Goal: Communication & Community: Ask a question

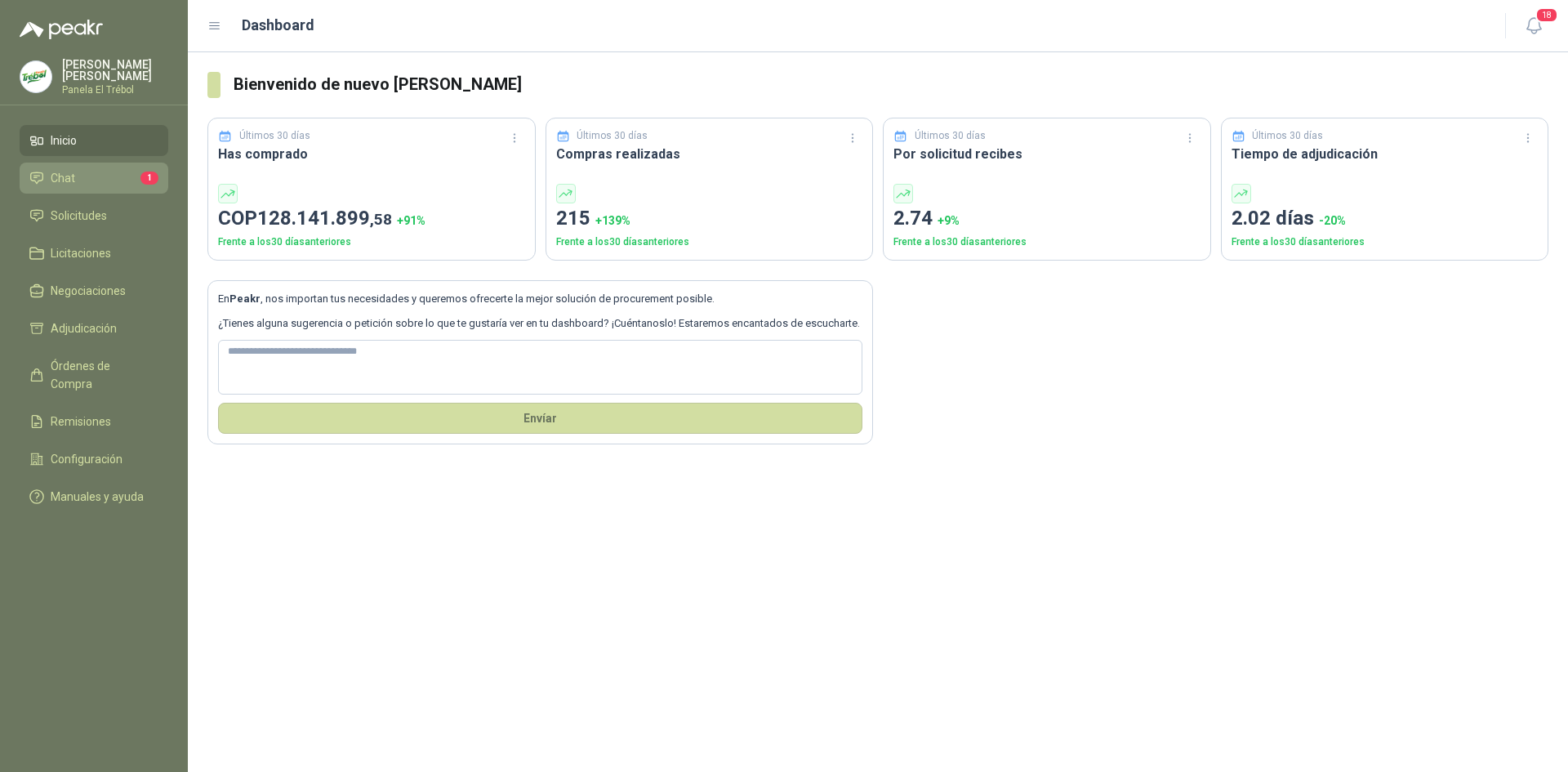
click at [83, 187] on li "Chat 1" at bounding box center [93, 177] width 129 height 18
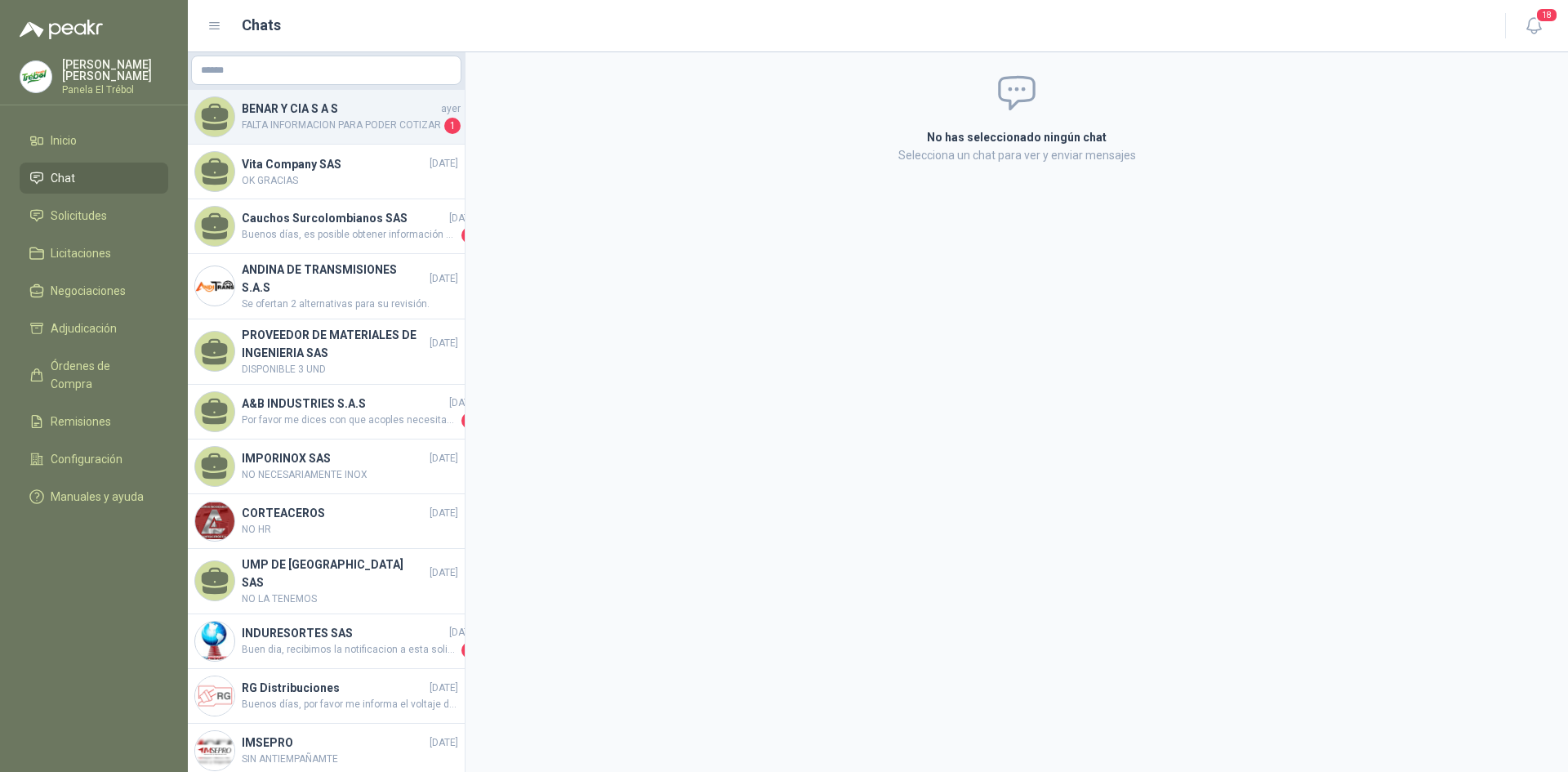
click at [307, 131] on span "FALTA INFORMACION PARA PODER COTIZAR" at bounding box center [340, 125] width 199 height 16
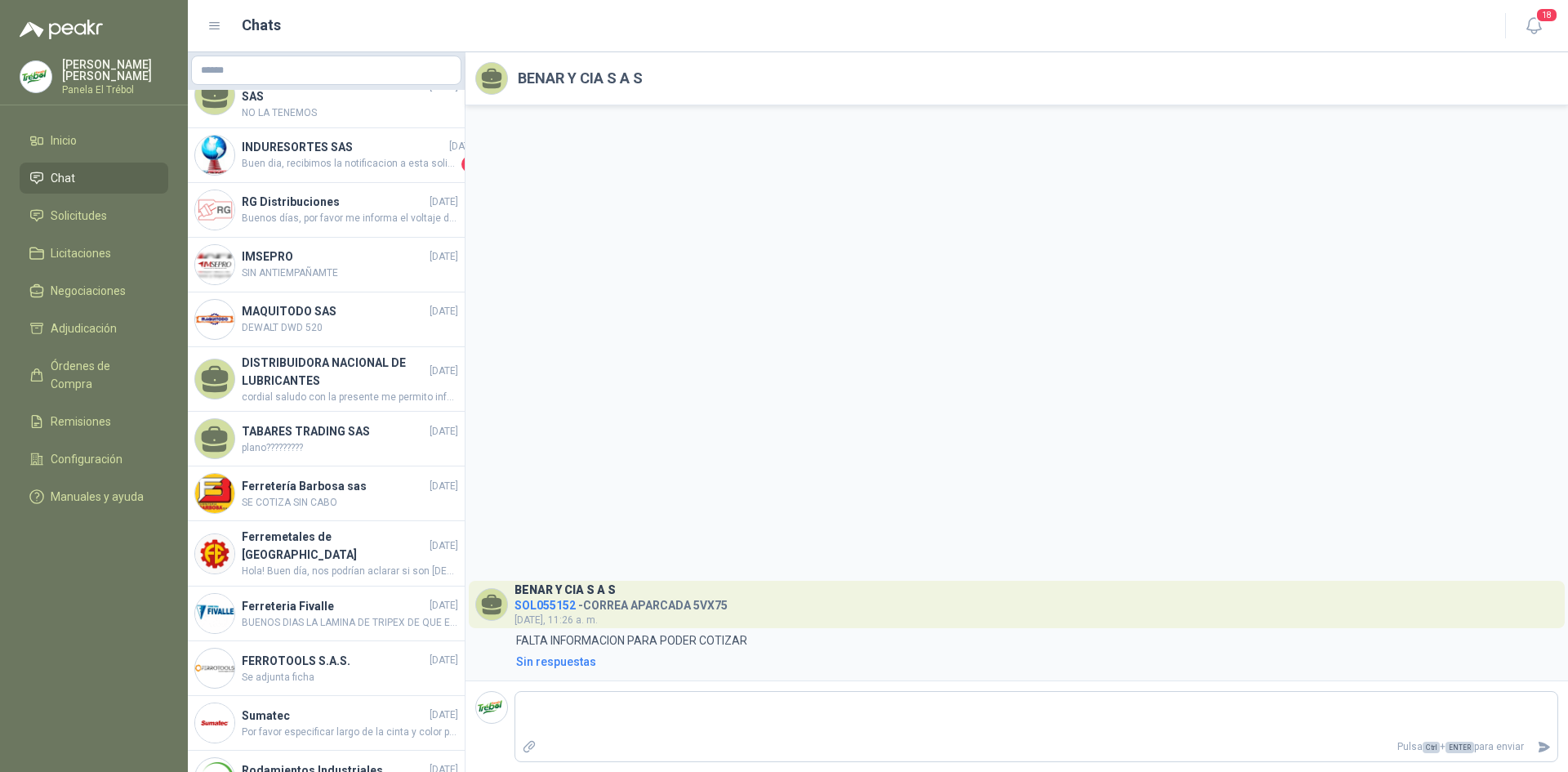
scroll to position [490, 0]
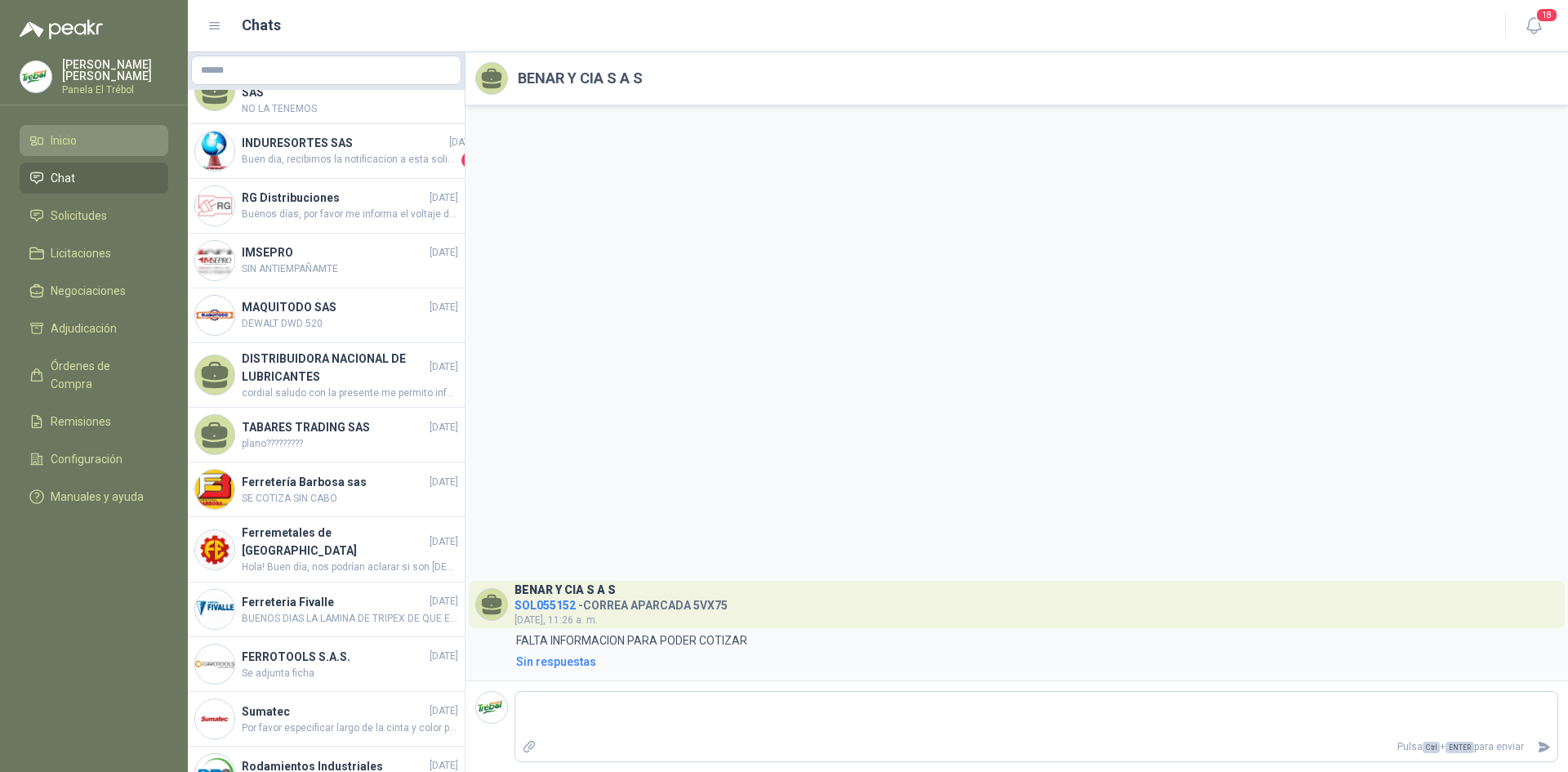
click at [67, 150] on span "Inicio" at bounding box center [64, 140] width 26 height 18
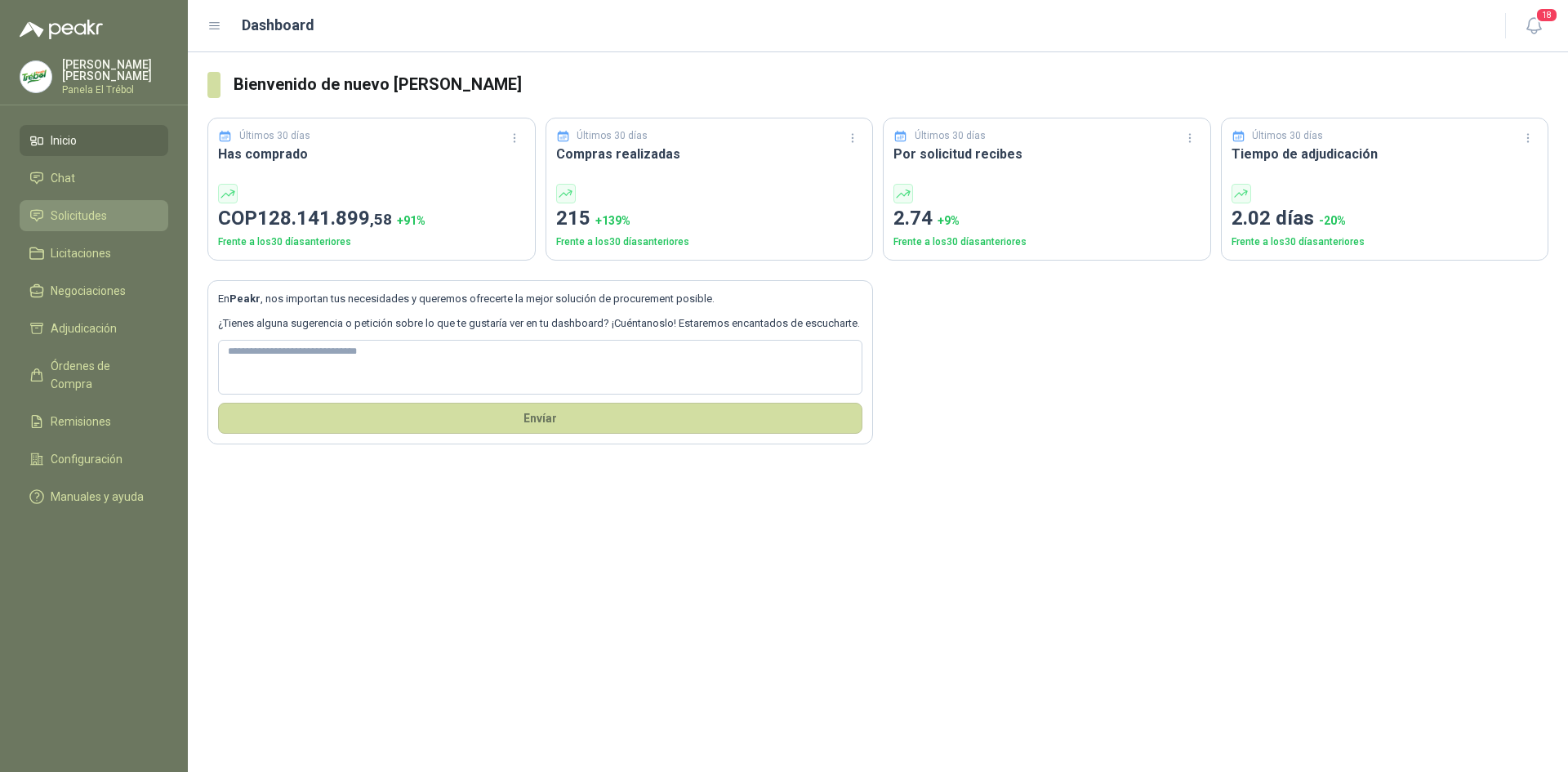
click at [76, 224] on span "Solicitudes" at bounding box center [79, 215] width 57 height 18
